Goal: Transaction & Acquisition: Purchase product/service

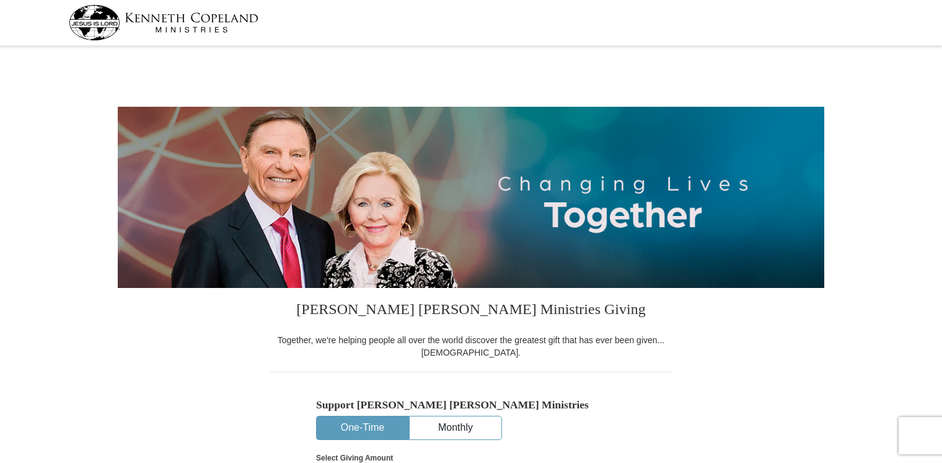
select select "AZ"
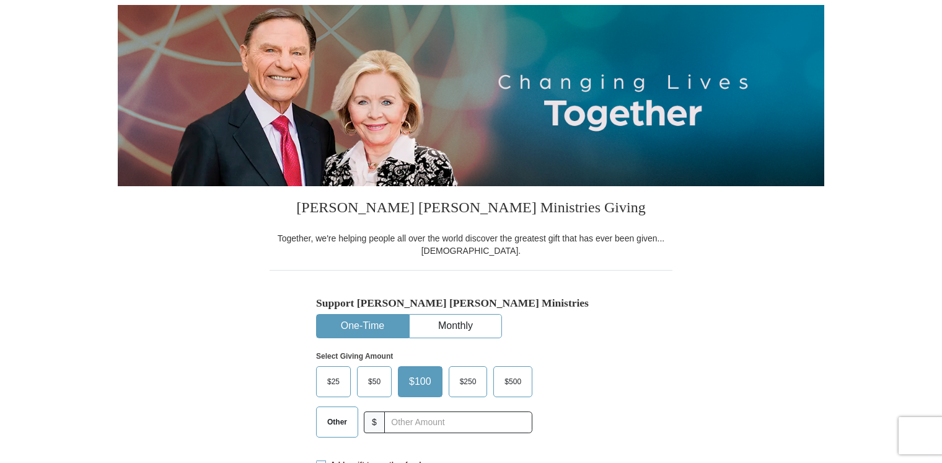
scroll to position [186, 0]
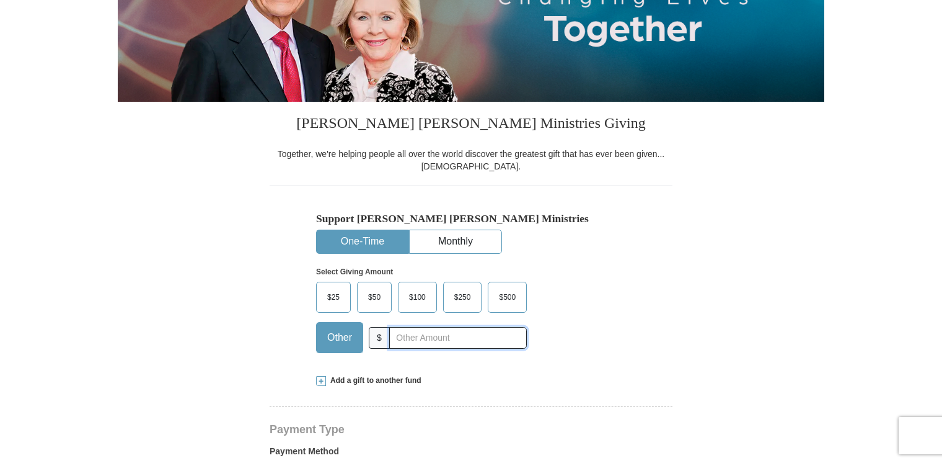
click at [428, 339] on input "text" at bounding box center [458, 338] width 138 height 22
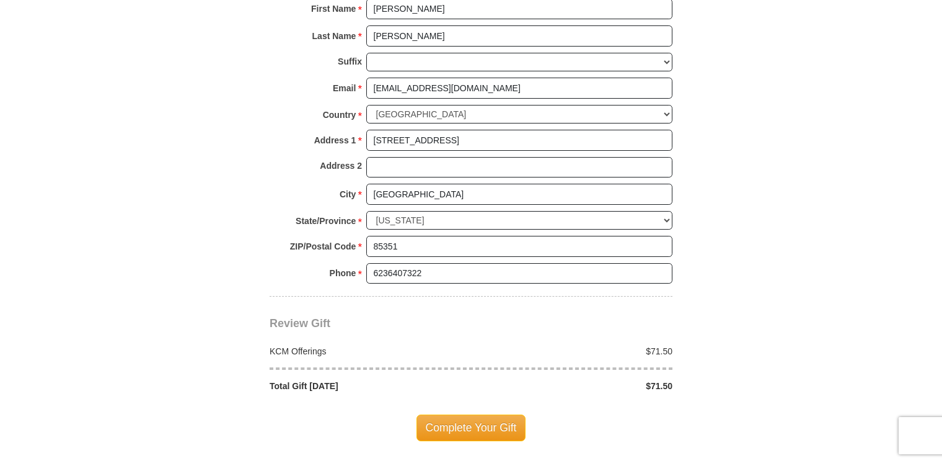
scroll to position [930, 0]
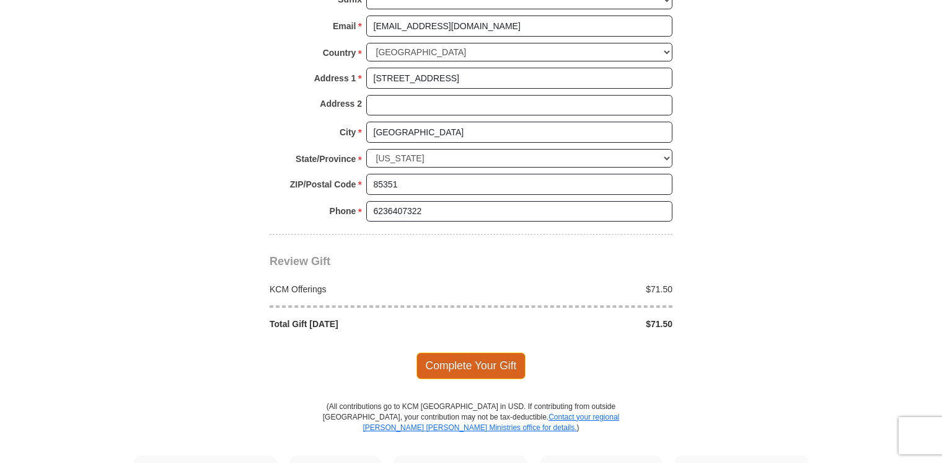
type input "71.50"
click at [487, 362] on span "Complete Your Gift" at bounding box center [472, 365] width 110 height 26
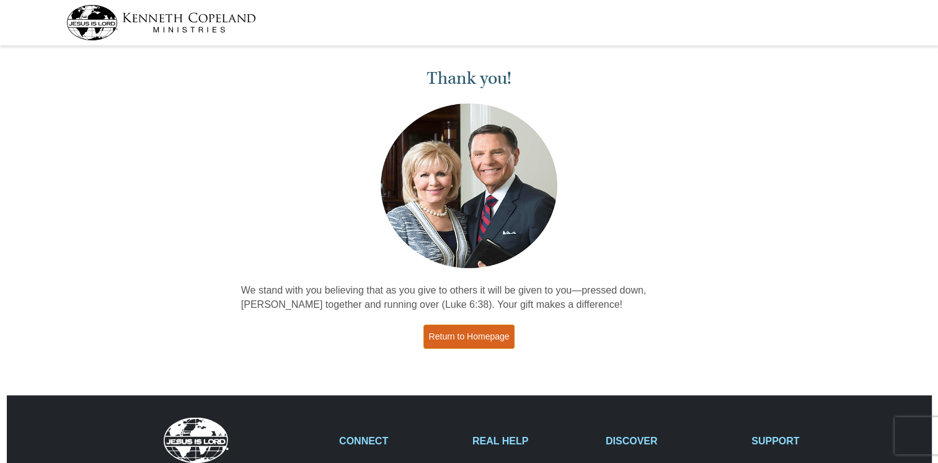
click at [508, 339] on link "Return to Homepage" at bounding box center [469, 336] width 92 height 24
